Goal: Transaction & Acquisition: Purchase product/service

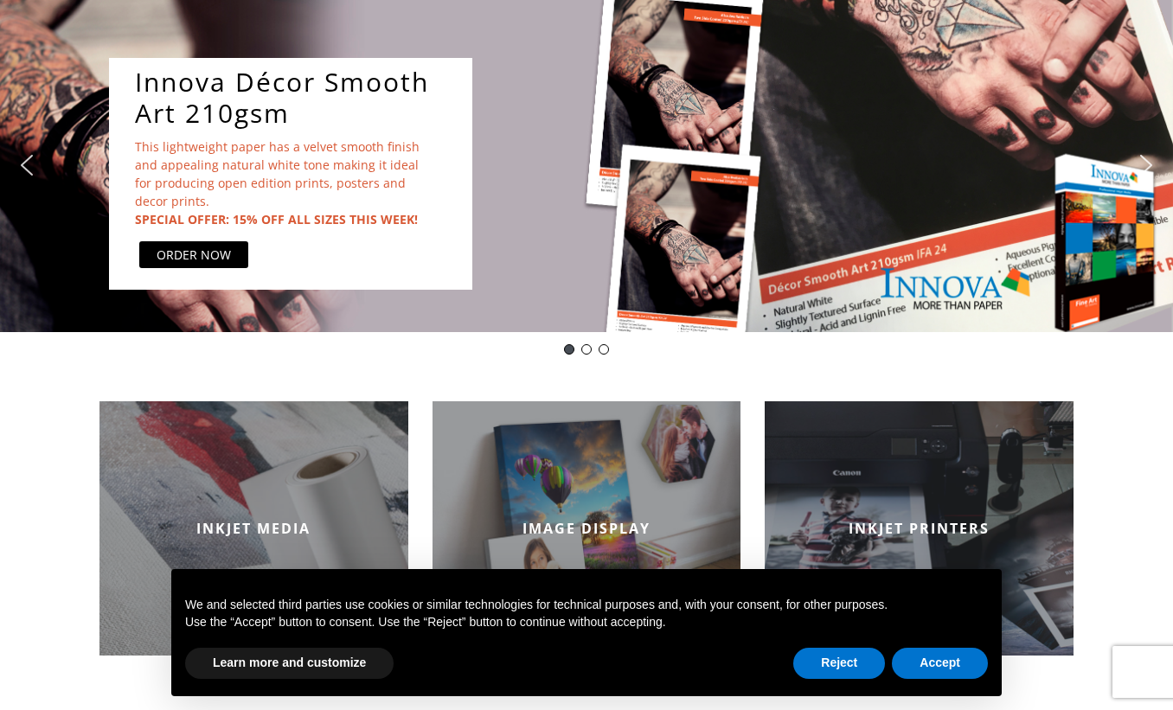
scroll to position [173, 0]
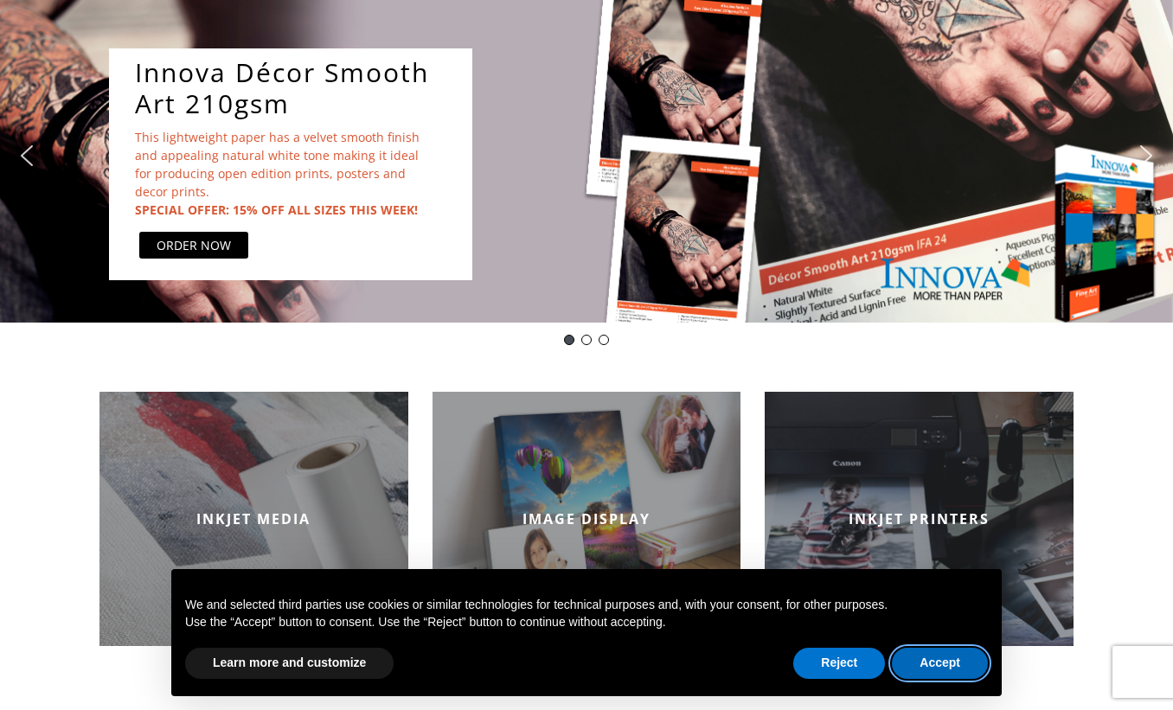
click at [917, 659] on button "Accept" at bounding box center [940, 663] width 96 height 31
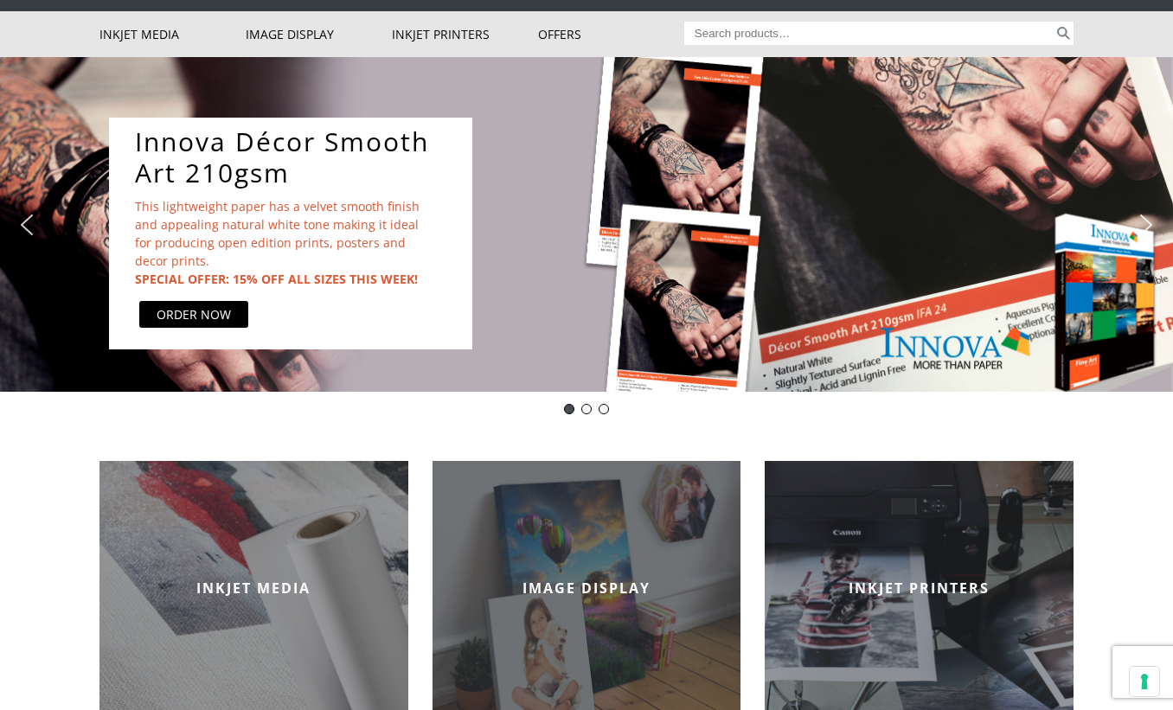
scroll to position [0, 0]
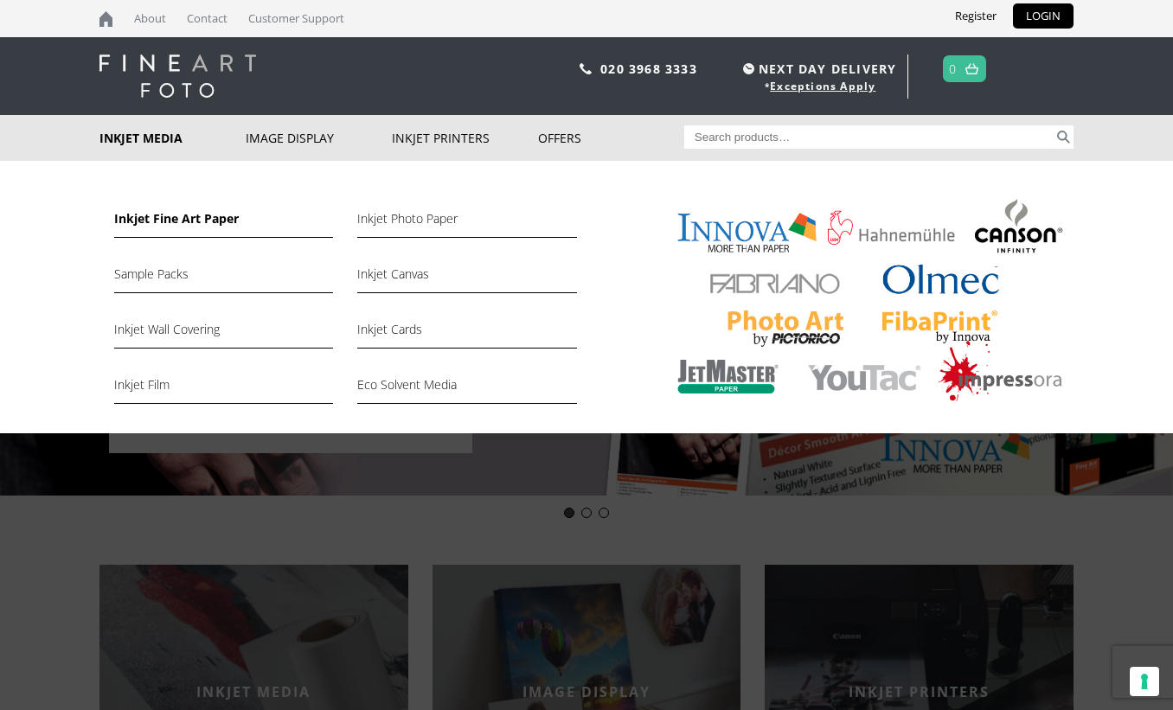
click at [156, 219] on link "Inkjet Fine Art Paper" at bounding box center [223, 222] width 219 height 29
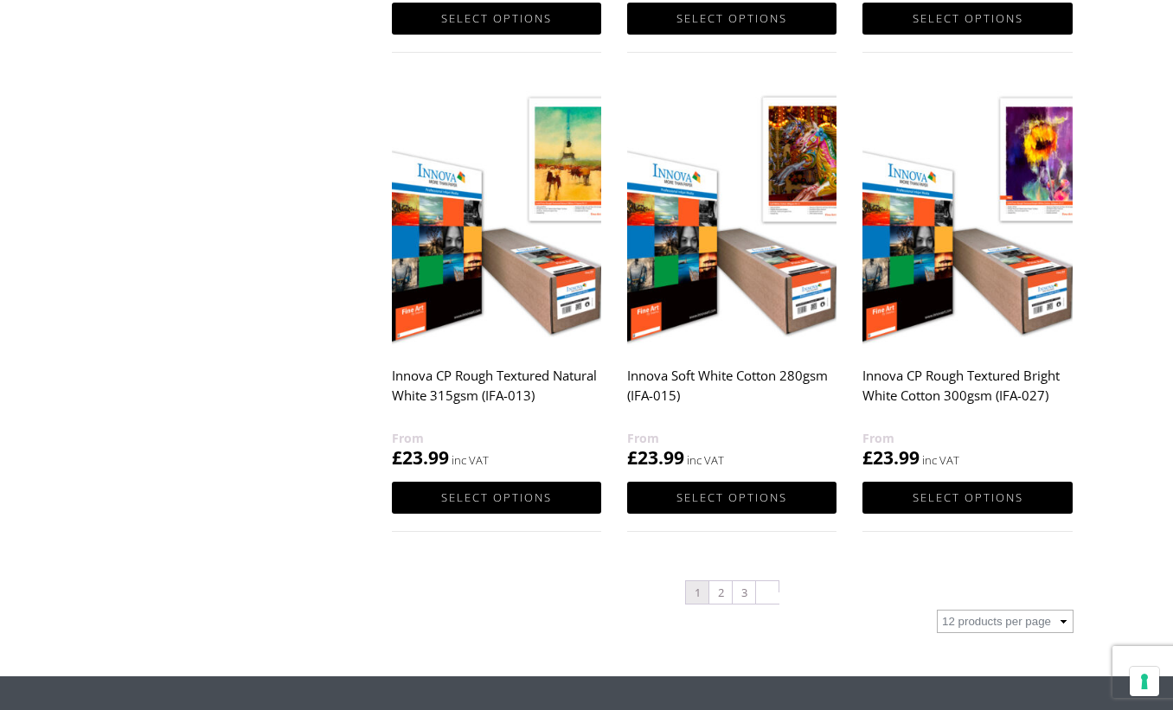
scroll to position [1730, 0]
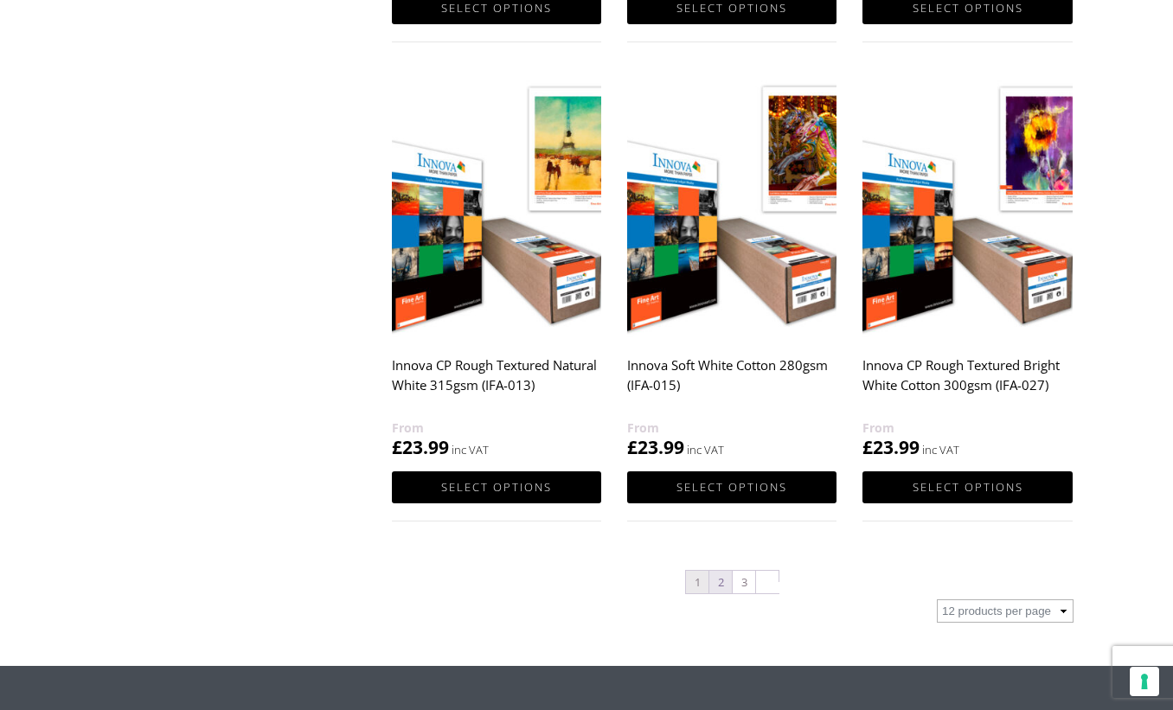
click at [725, 578] on link "2" at bounding box center [720, 582] width 22 height 22
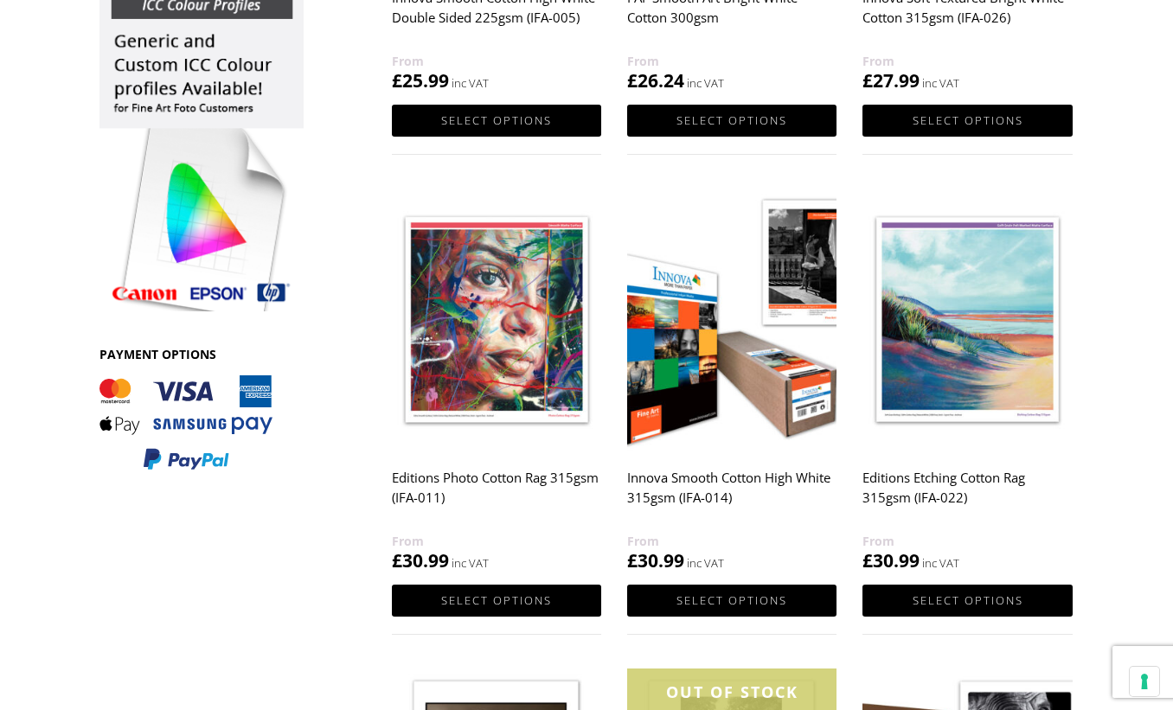
scroll to position [605, 0]
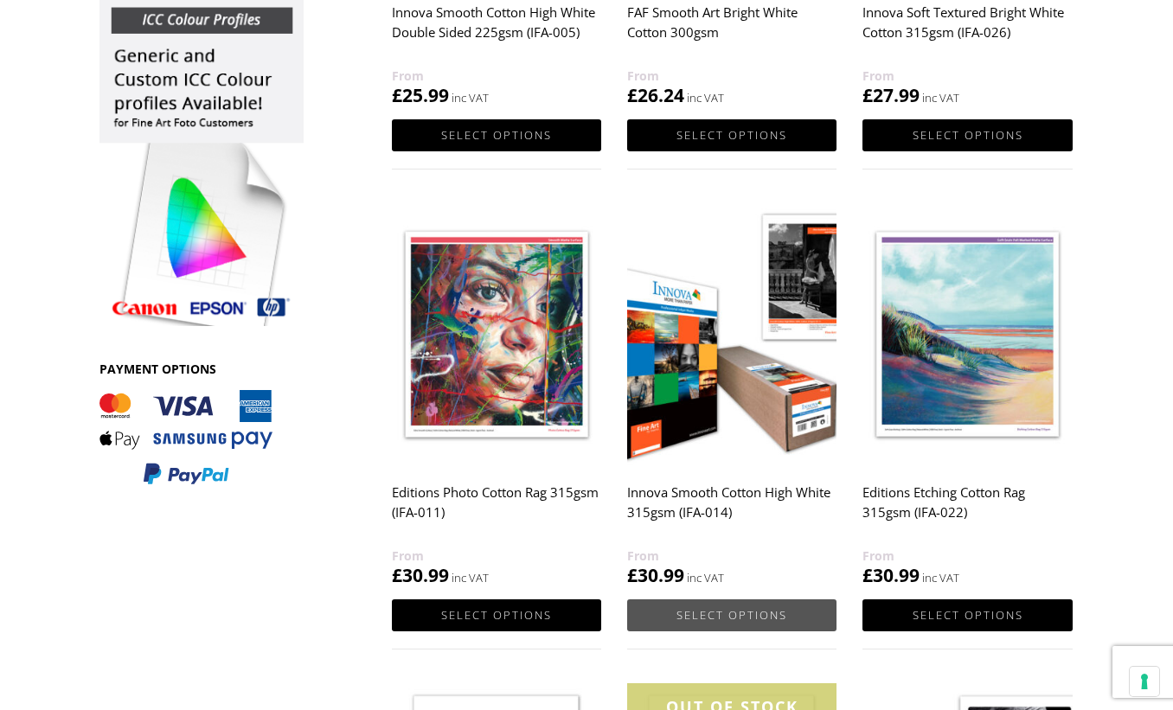
click at [739, 611] on link "Select options" at bounding box center [731, 615] width 209 height 32
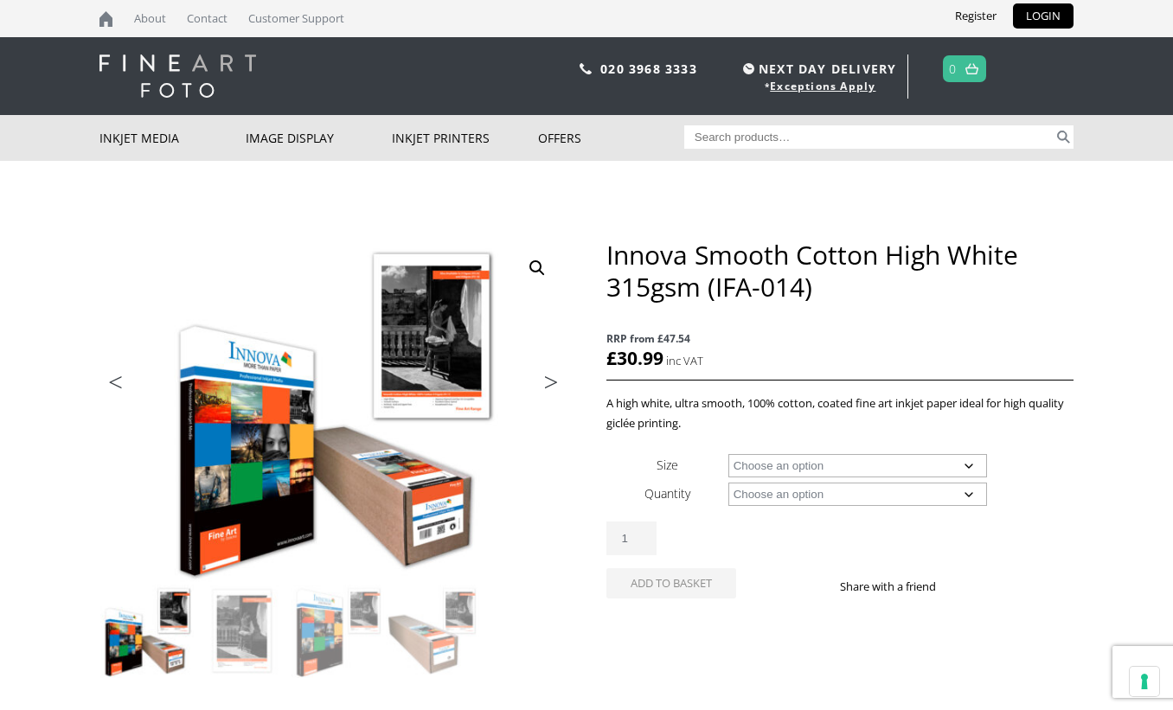
click at [969, 464] on select "Choose an option A4 Sheet A3 Sheet A3+ Sheet A2 Sheet 17" Wide Roll 24" Wide Ro…" at bounding box center [857, 465] width 259 height 23
click at [728, 454] on select "Choose an option A4 Sheet A3 Sheet A3+ Sheet A2 Sheet 17" Wide Roll 24" Wide Ro…" at bounding box center [857, 465] width 259 height 23
select select "a4-sheet"
click at [966, 492] on select "Choose an option 25 Sheets" at bounding box center [857, 494] width 259 height 23
select select "25-sheets"
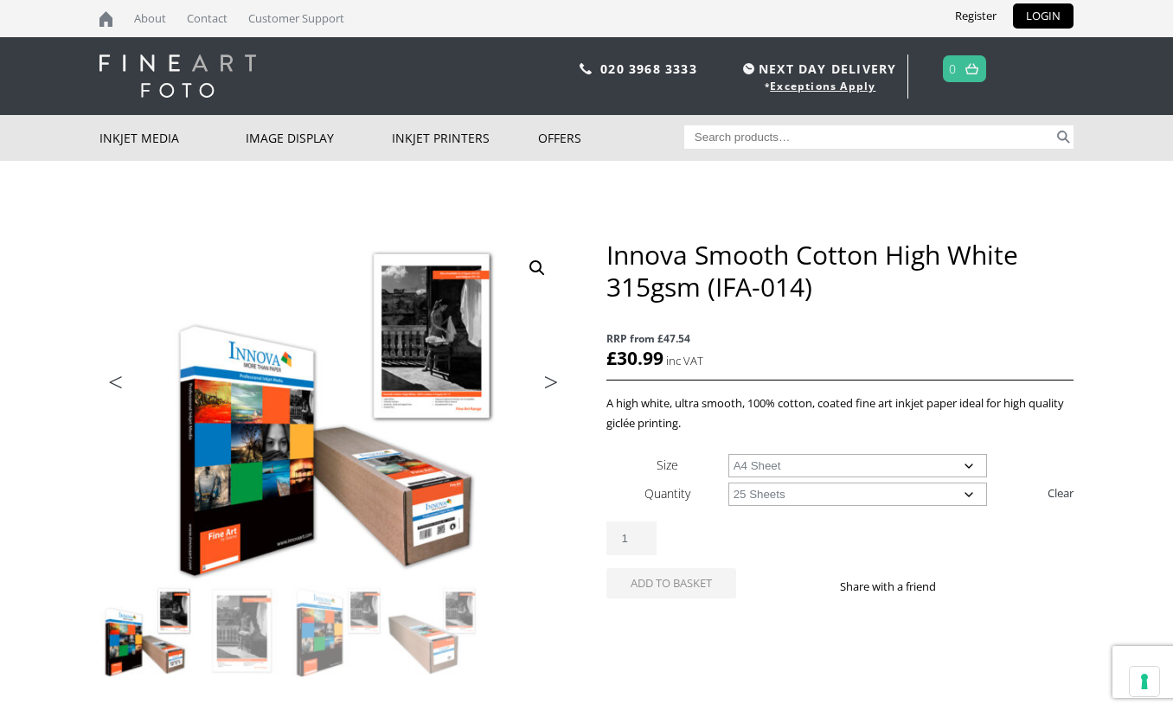
click at [728, 483] on select "Choose an option 25 Sheets" at bounding box center [857, 494] width 259 height 23
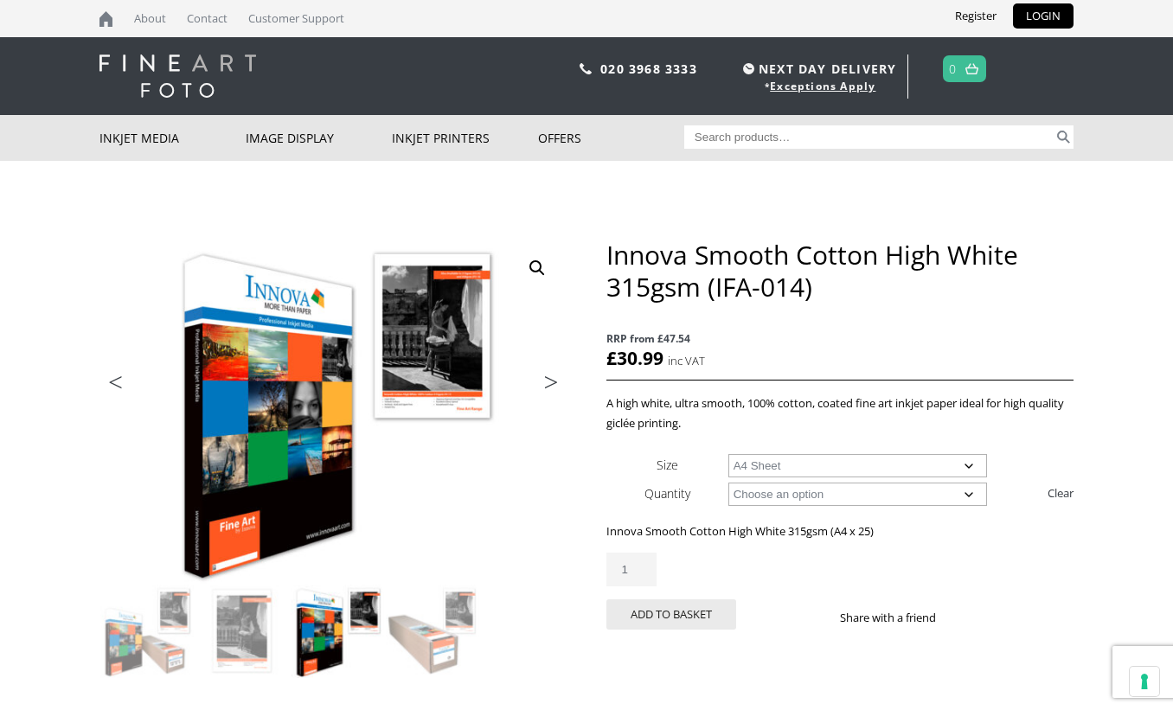
click at [966, 467] on select "Choose an option A4 Sheet A3 Sheet A3+ Sheet A2 Sheet" at bounding box center [857, 465] width 259 height 23
click at [728, 454] on select "Choose an option A4 Sheet A3 Sheet A3+ Sheet A2 Sheet" at bounding box center [857, 465] width 259 height 23
select select "a3-sheet"
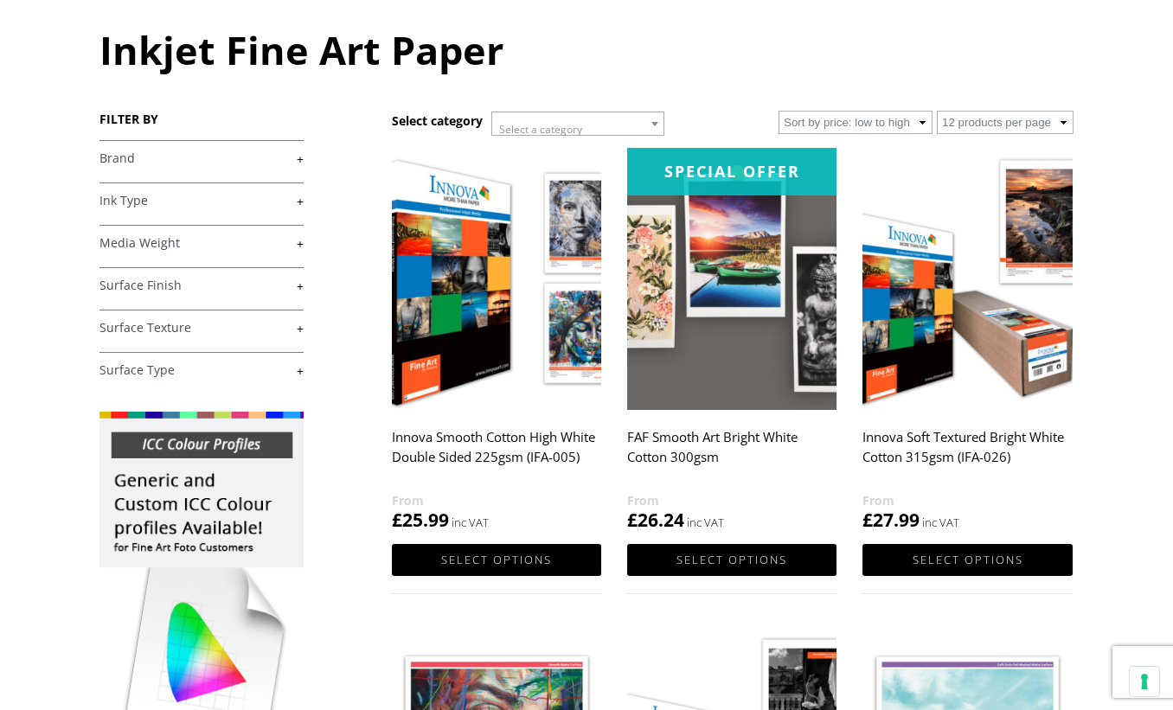
scroll to position [173, 0]
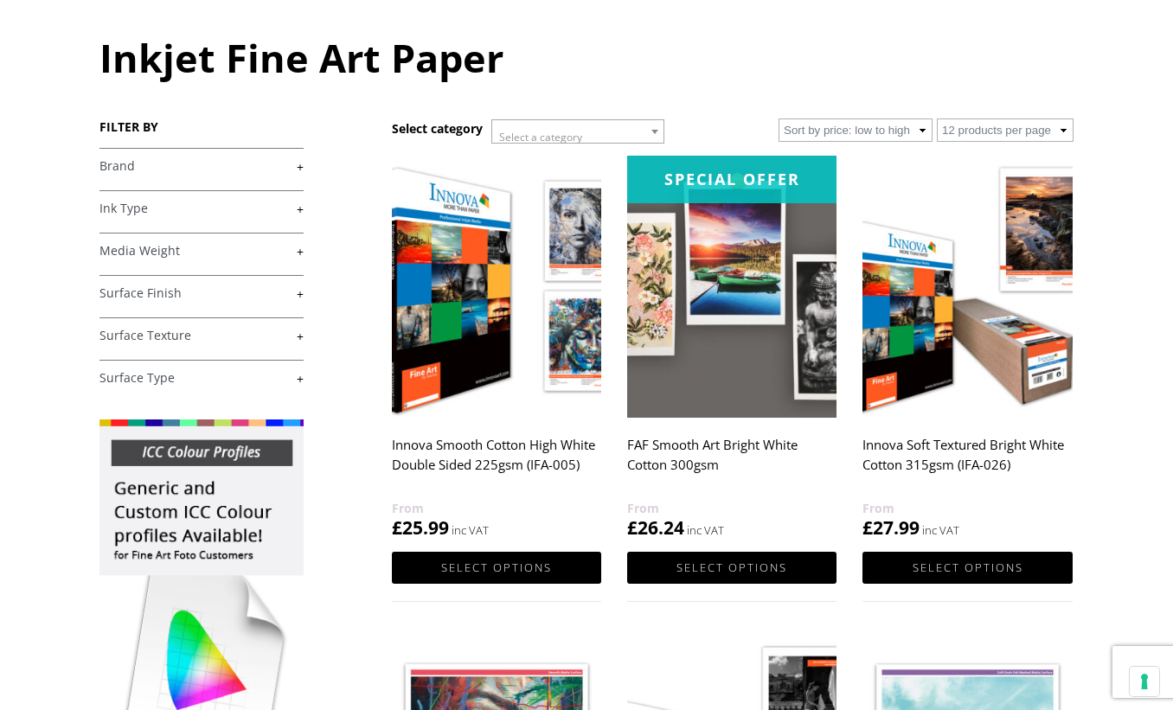
click at [300, 295] on link "+" at bounding box center [201, 293] width 204 height 16
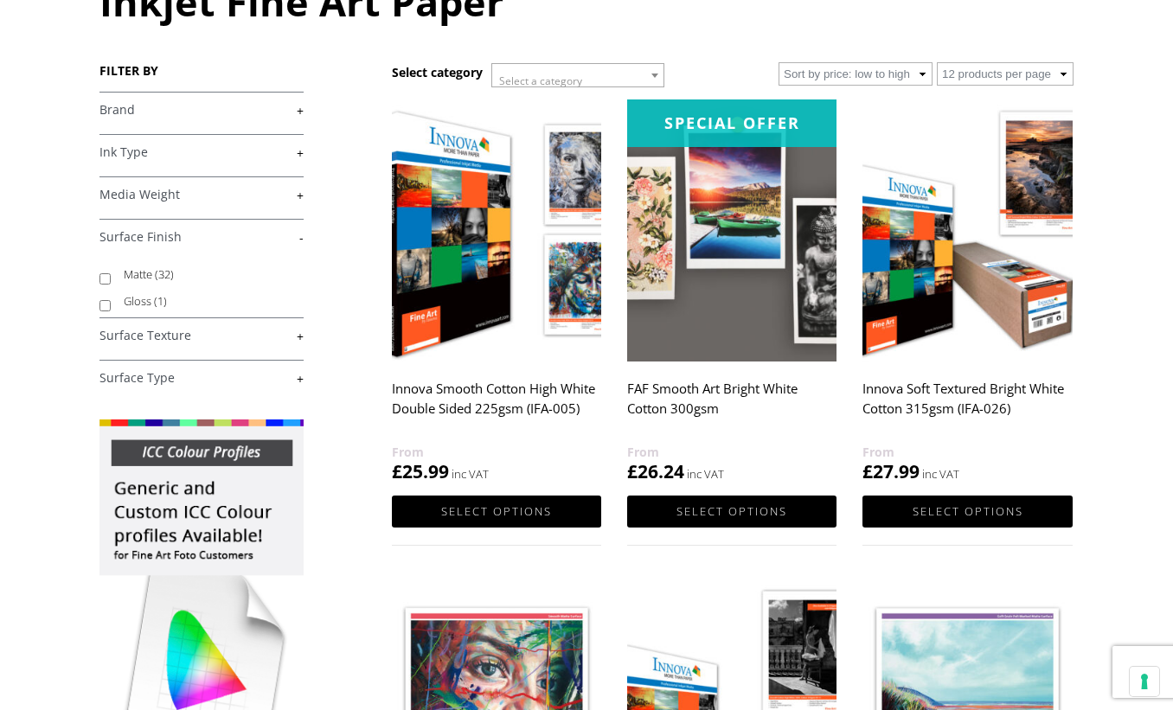
scroll to position [259, 0]
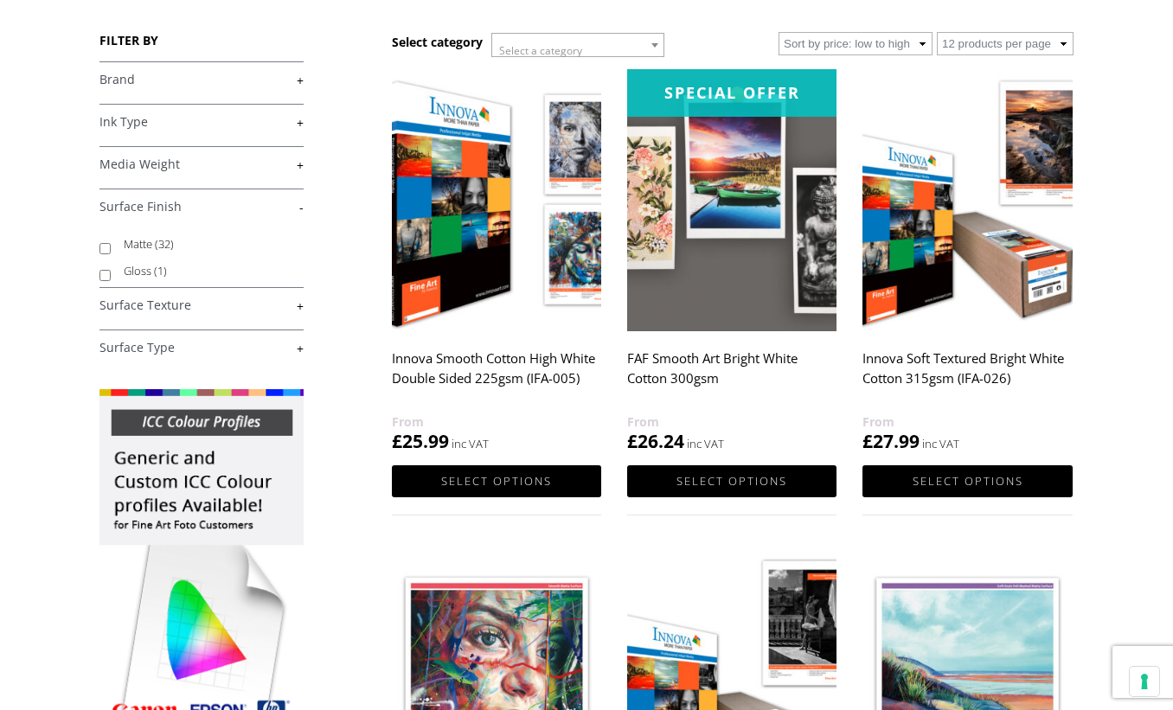
click at [107, 254] on li "Matte (32)" at bounding box center [201, 244] width 204 height 27
click at [298, 305] on link "+" at bounding box center [201, 306] width 204 height 16
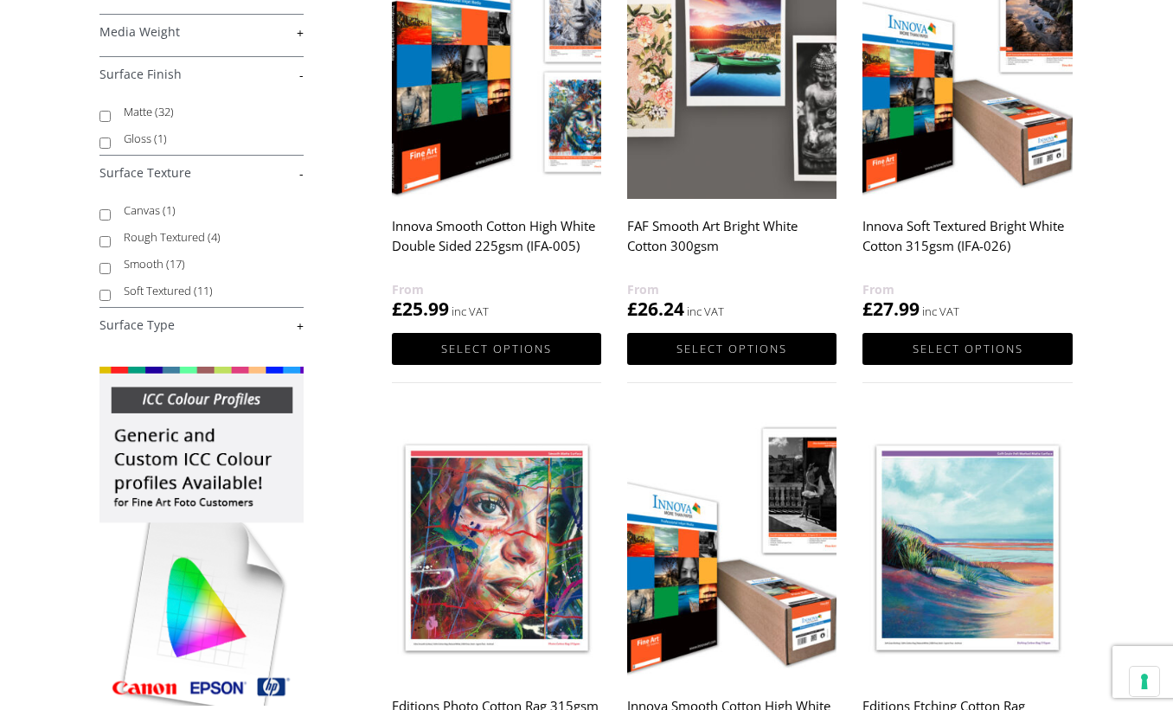
scroll to position [432, 0]
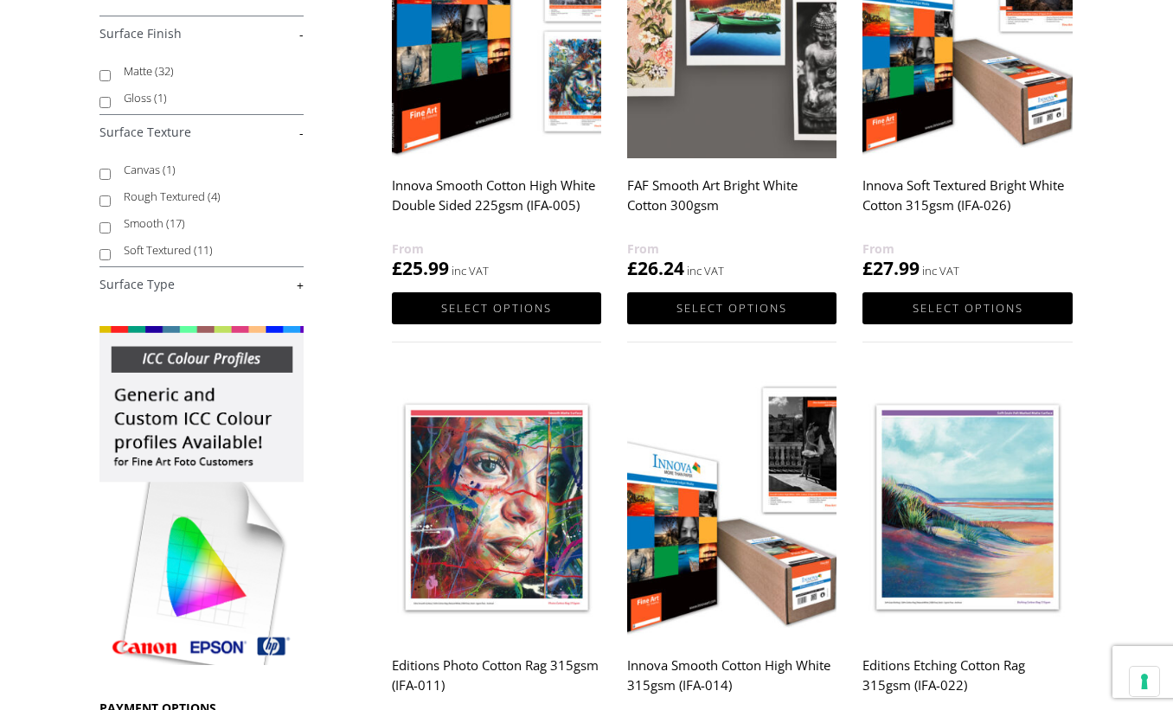
click at [105, 228] on input "Smooth (17)" at bounding box center [104, 227] width 11 height 11
checkbox input "true"
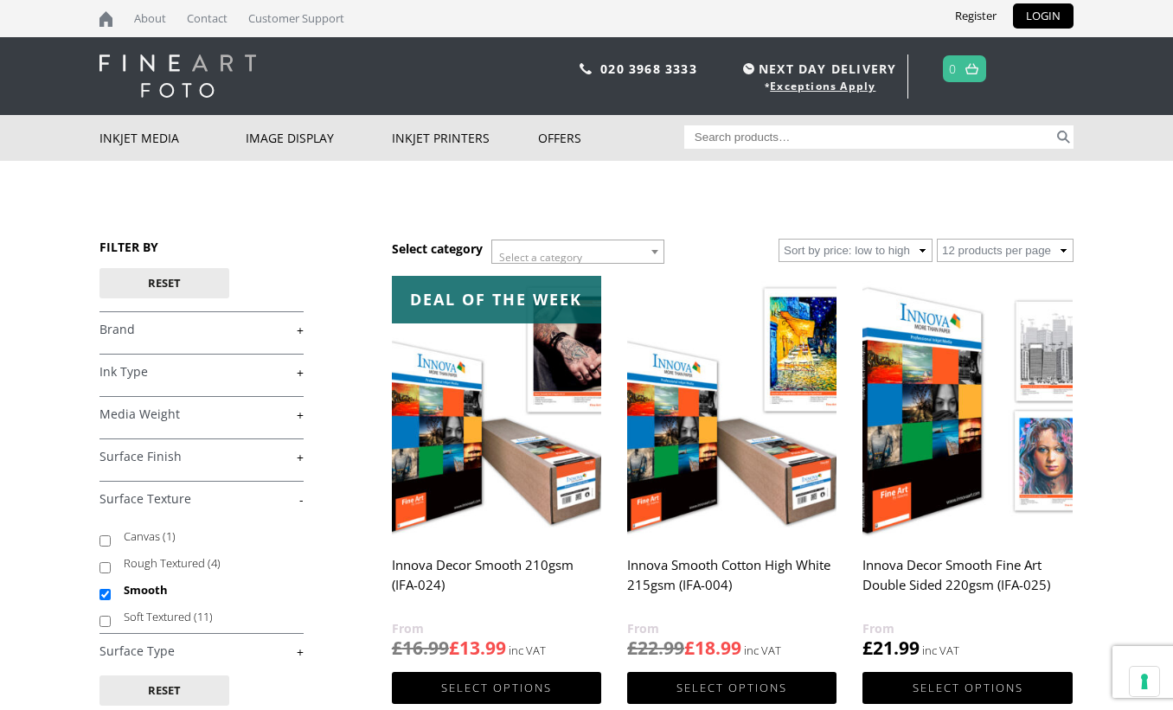
click at [303, 418] on link "+" at bounding box center [201, 414] width 204 height 16
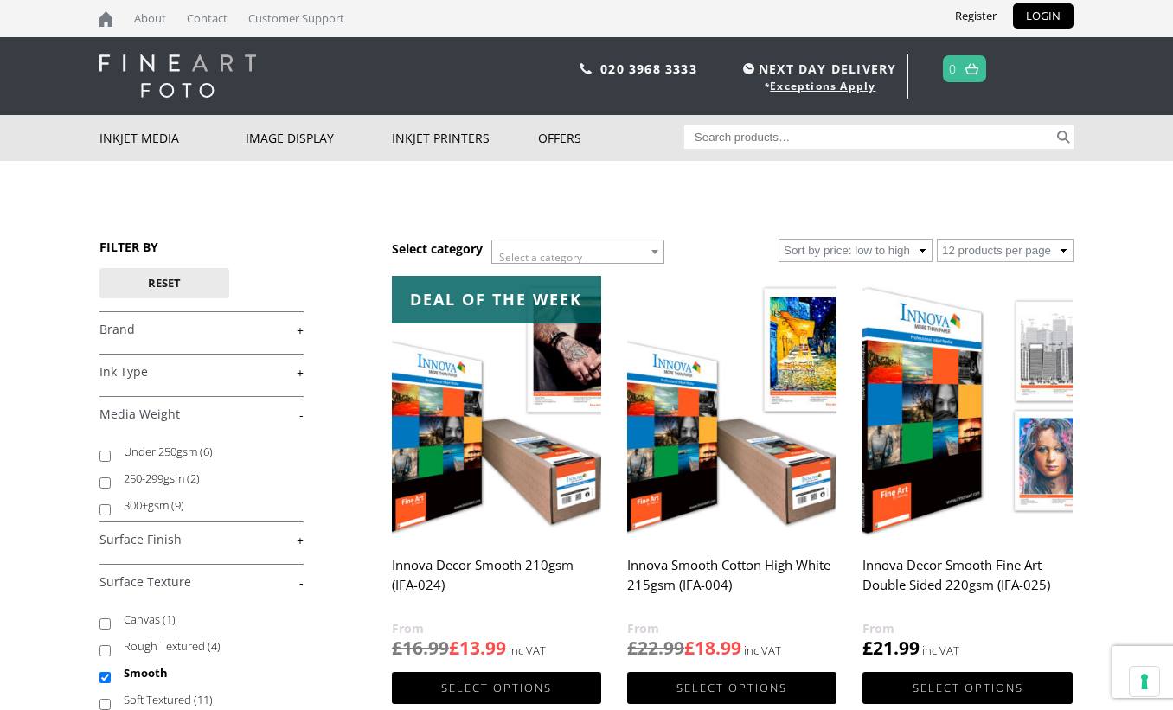
click at [105, 507] on input "300+gsm (9)" at bounding box center [104, 509] width 11 height 11
checkbox input "true"
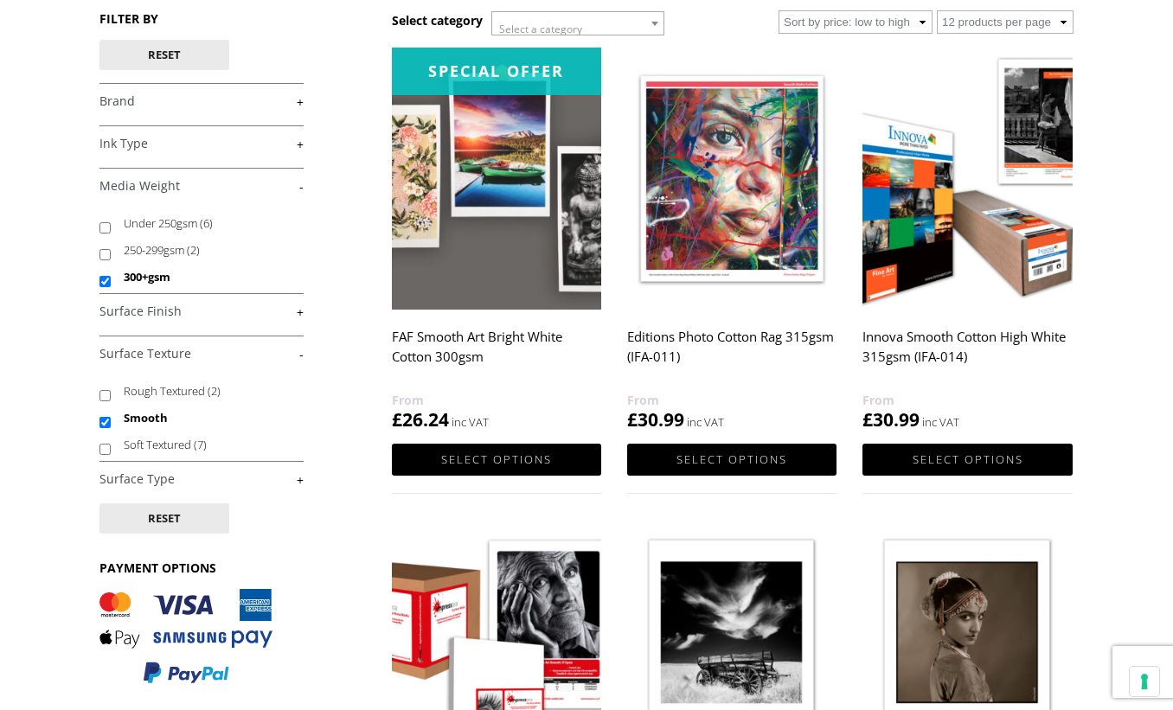
scroll to position [173, 0]
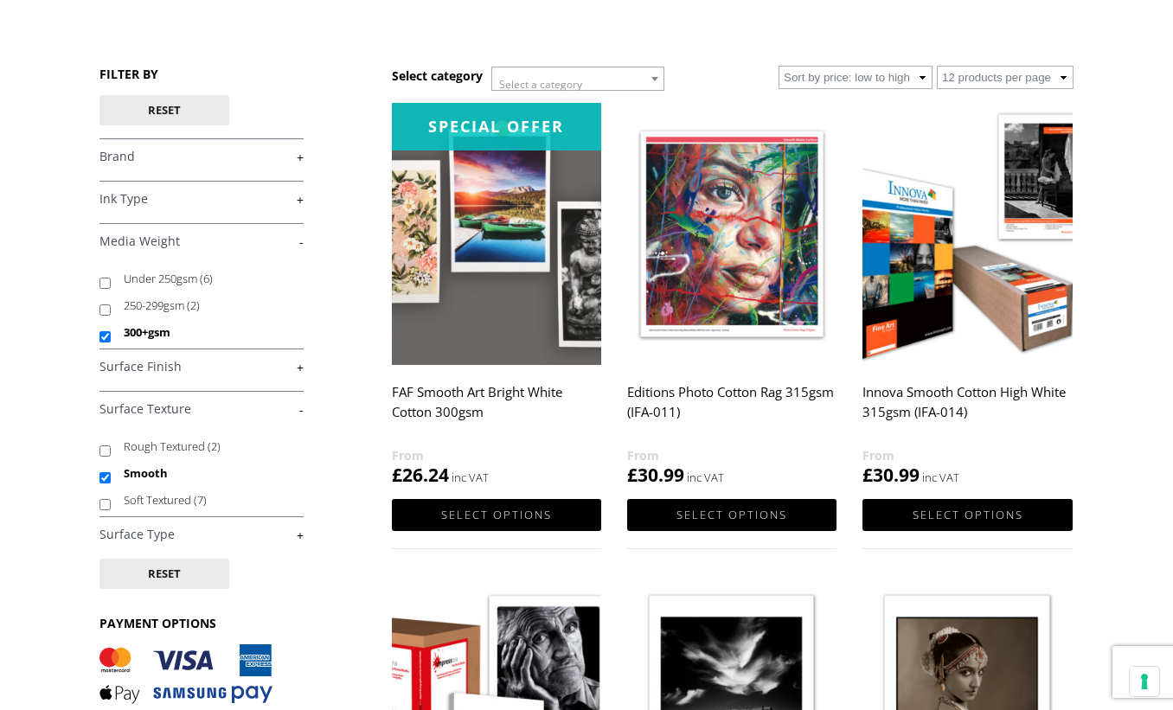
click at [101, 314] on input "250-299gsm (2)" at bounding box center [104, 309] width 11 height 11
checkbox input "true"
click at [107, 341] on input "300+gsm" at bounding box center [104, 336] width 11 height 11
checkbox input "false"
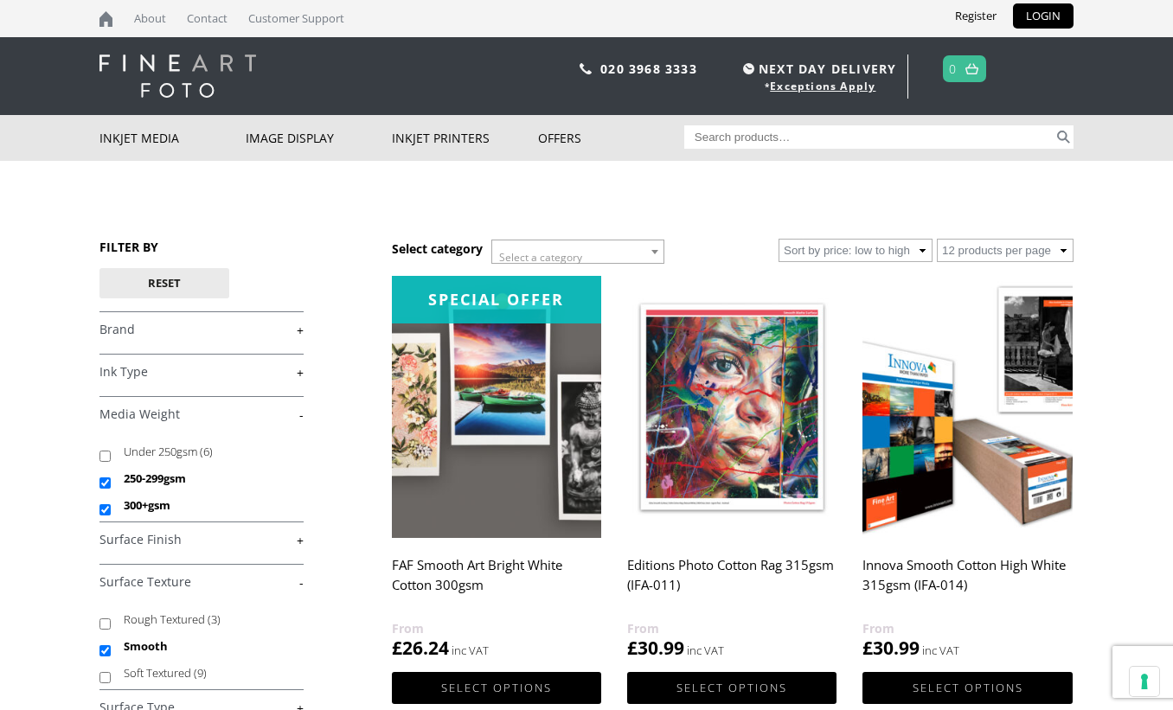
click at [106, 506] on input "300+gsm" at bounding box center [104, 509] width 11 height 11
checkbox input "false"
